Goal: Information Seeking & Learning: Check status

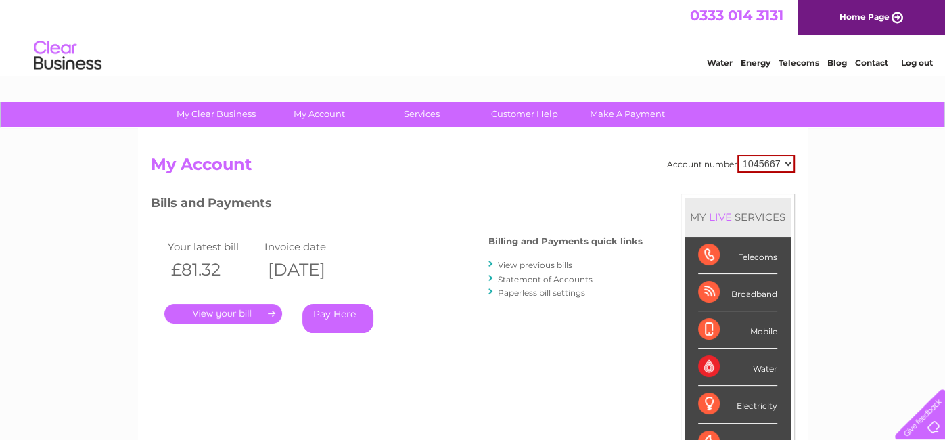
click at [537, 277] on link "Statement of Accounts" at bounding box center [545, 279] width 95 height 10
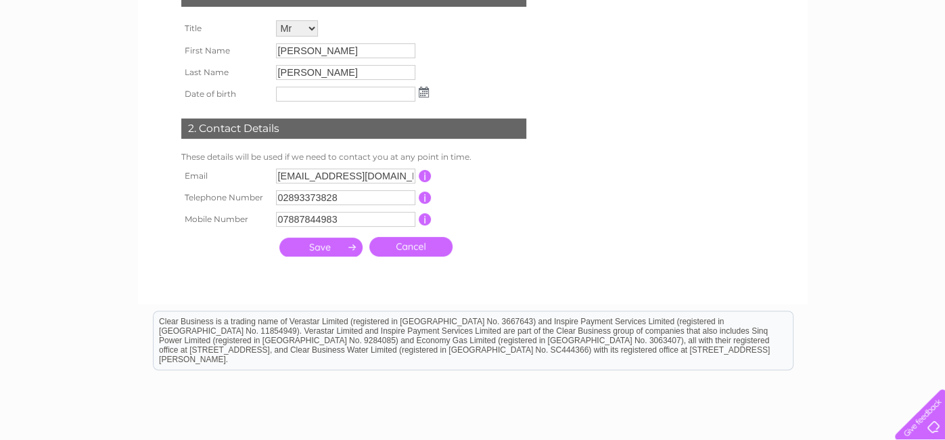
scroll to position [231, 0]
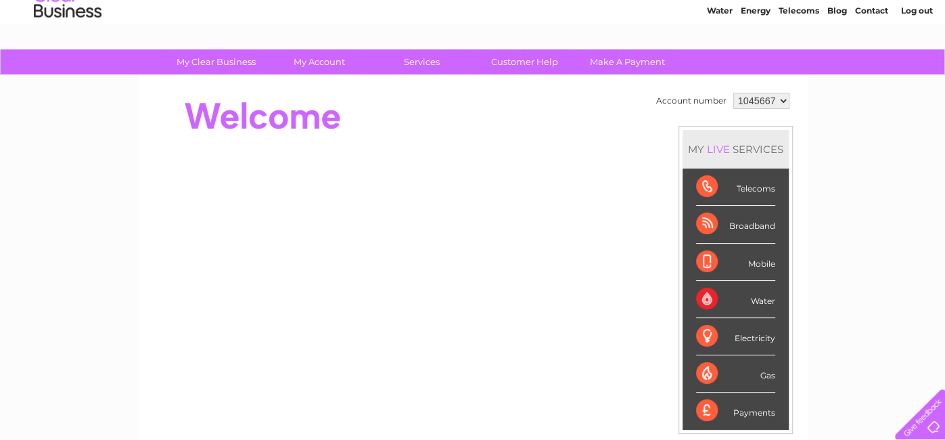
scroll to position [53, 0]
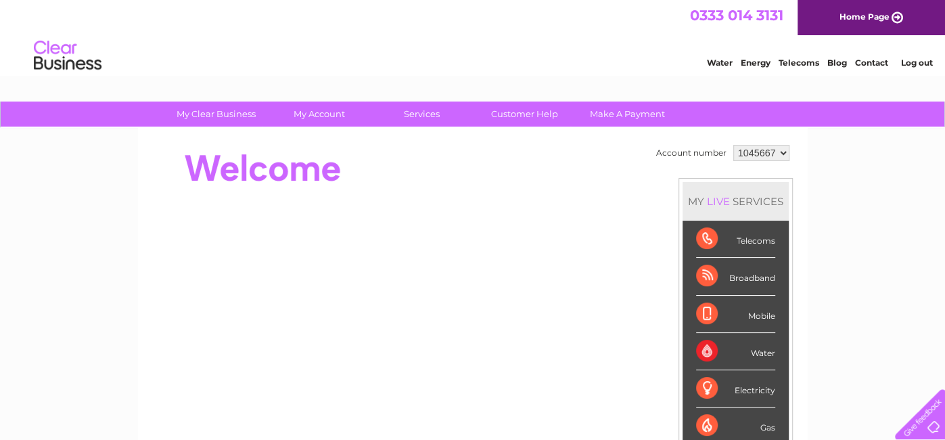
click at [758, 275] on div "Broadband" at bounding box center [735, 276] width 79 height 37
click at [708, 275] on div "Broadband" at bounding box center [735, 276] width 79 height 37
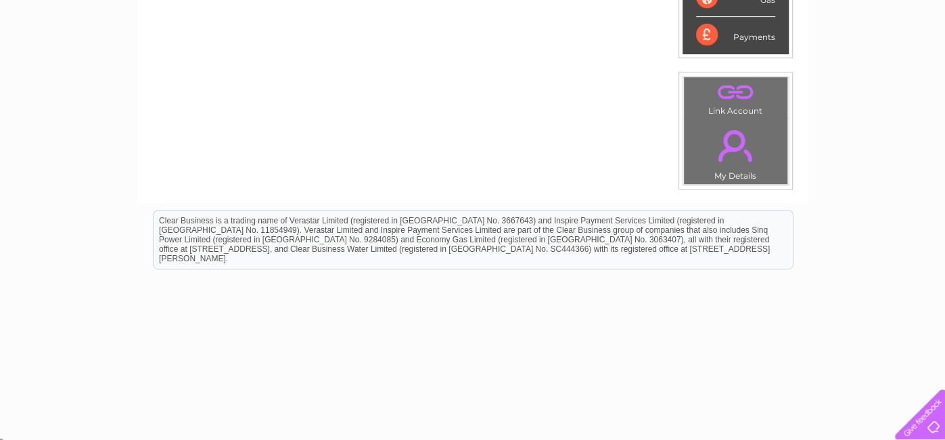
scroll to position [428, 0]
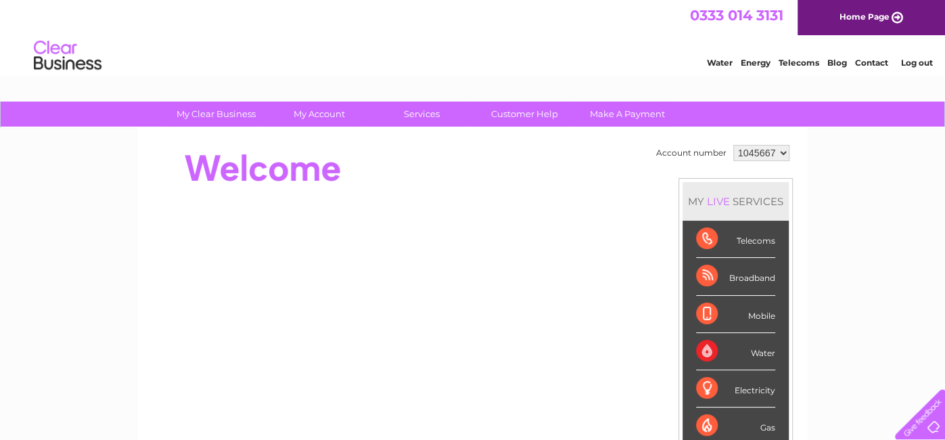
click at [698, 269] on div "Broadband" at bounding box center [735, 276] width 79 height 37
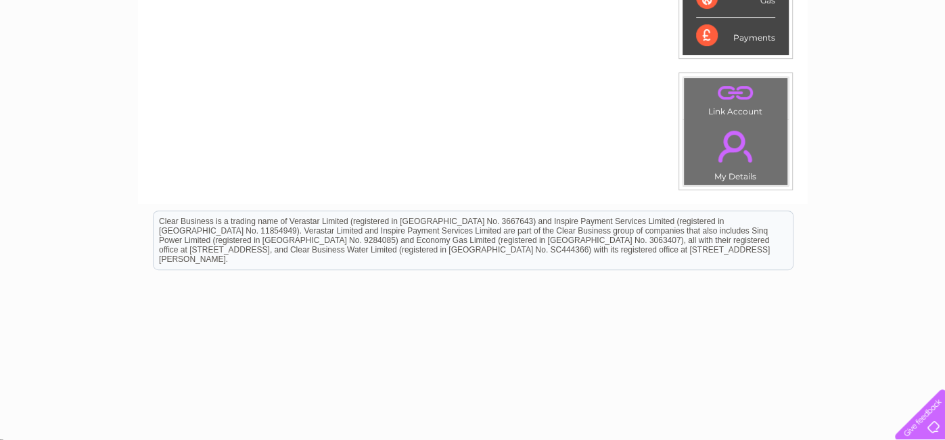
scroll to position [428, 0]
click at [727, 107] on td ". Link Account" at bounding box center [735, 97] width 105 height 43
click at [700, 31] on div "Payments" at bounding box center [735, 34] width 79 height 37
click at [729, 121] on link "." at bounding box center [735, 144] width 97 height 47
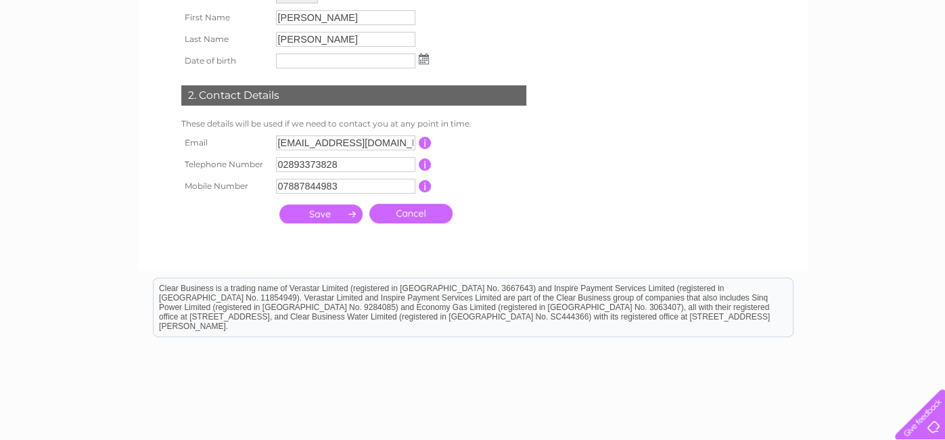
scroll to position [270, 0]
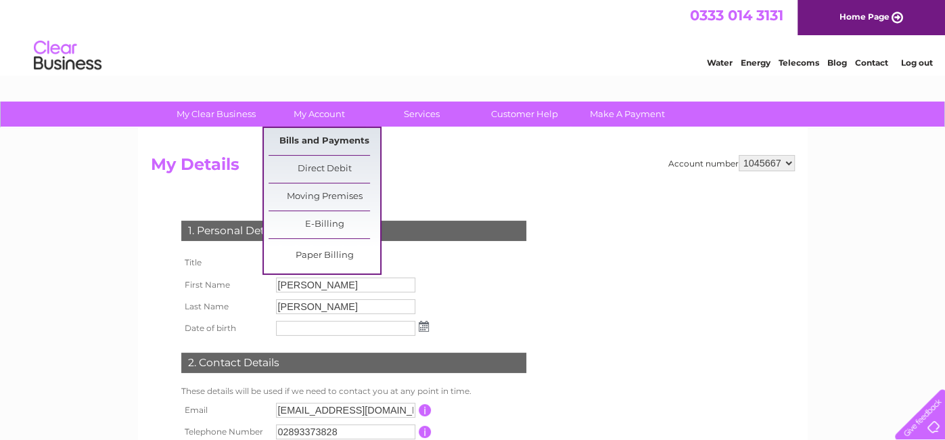
click at [302, 135] on link "Bills and Payments" at bounding box center [325, 141] width 112 height 27
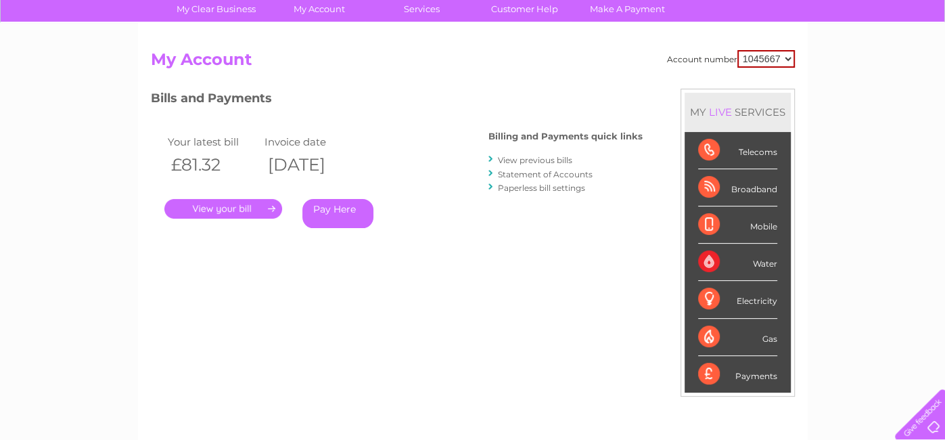
scroll to position [104, 0]
click at [512, 156] on link "View previous bills" at bounding box center [535, 161] width 74 height 10
